Goal: Task Accomplishment & Management: Manage account settings

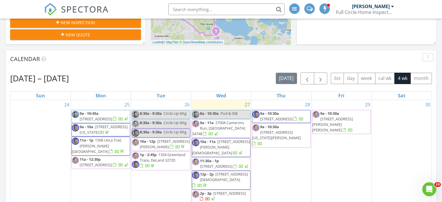
scroll to position [205, 0]
click at [220, 191] on span "6808 Fern Cir, Leesburg 34748" at bounding box center [229, 193] width 33 height 5
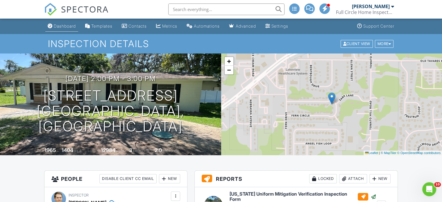
click at [65, 26] on div "Dashboard" at bounding box center [65, 26] width 22 height 5
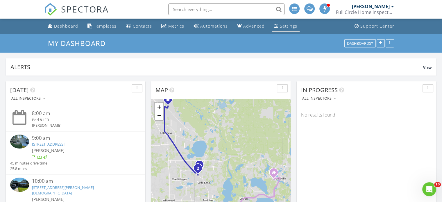
click at [285, 26] on div "Settings" at bounding box center [288, 26] width 17 height 6
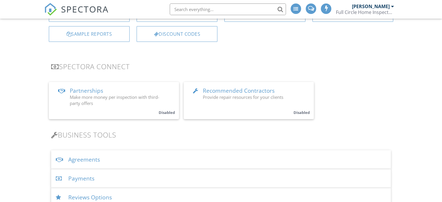
scroll to position [86, 0]
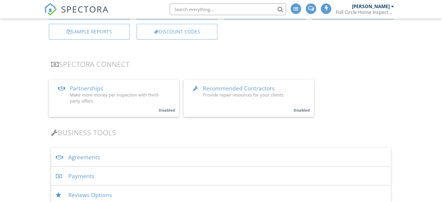
click at [85, 177] on div "Payments" at bounding box center [221, 176] width 340 height 19
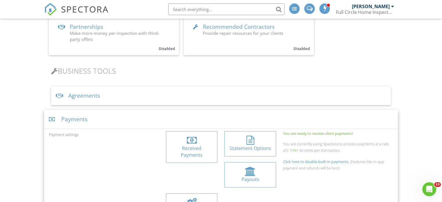
scroll to position [150, 0]
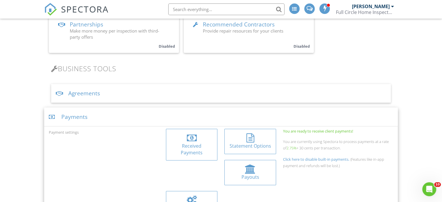
click at [194, 142] on div at bounding box center [192, 137] width 10 height 9
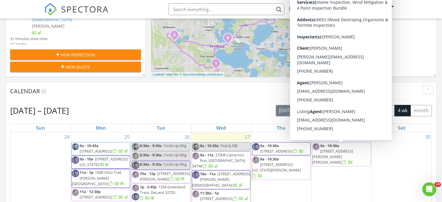
scroll to position [173, 0]
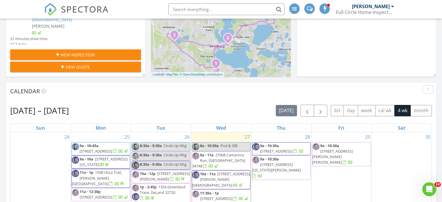
click at [439, 170] on div "[DATE] All Inspectors 8:00 am Pod & IEB [PERSON_NAME] 9:00 am [STREET_ADDRESS] …" at bounding box center [221, 166] width 442 height 529
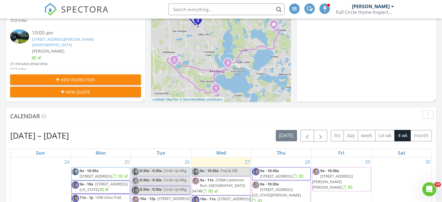
scroll to position [0, 0]
